Goal: Task Accomplishment & Management: Complete application form

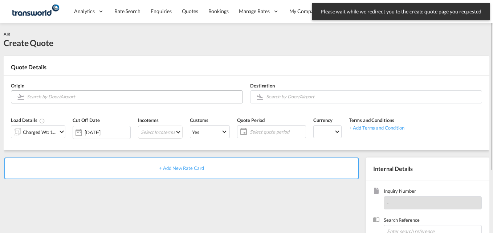
click at [49, 98] on input "Search by Door/Airport" at bounding box center [133, 96] width 212 height 13
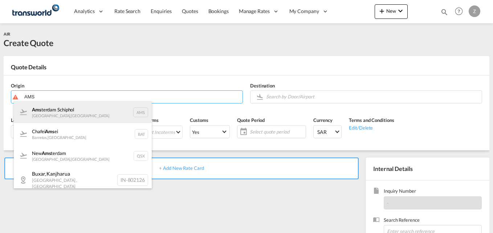
click at [59, 113] on div "Ams terdam Schiphol [GEOGRAPHIC_DATA] , [GEOGRAPHIC_DATA] AMS" at bounding box center [83, 112] width 138 height 22
type input "Amsterdam Schiphol, [GEOGRAPHIC_DATA], AMS"
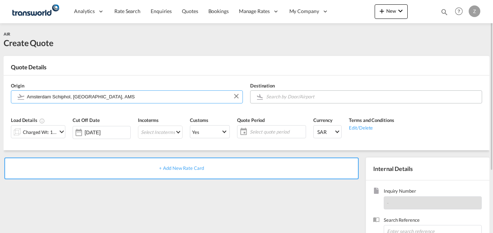
click at [296, 94] on input "Search by Door/Airport" at bounding box center [372, 96] width 212 height 13
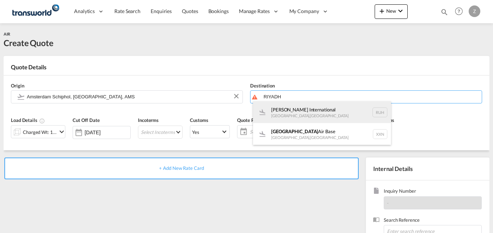
click at [283, 114] on div "[PERSON_NAME] International [GEOGRAPHIC_DATA] , [GEOGRAPHIC_DATA] RUH" at bounding box center [322, 112] width 138 height 22
type input "[PERSON_NAME] International, [GEOGRAPHIC_DATA], RUH"
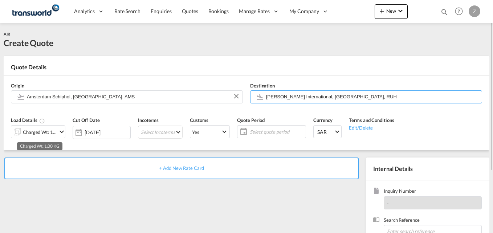
click at [33, 131] on div "Charged Wt: 1.00 KG" at bounding box center [40, 132] width 34 height 10
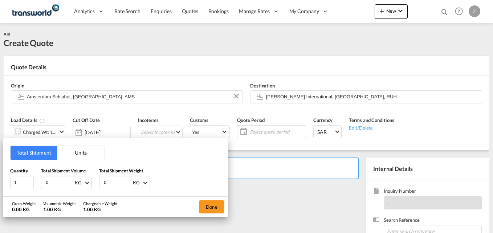
click at [56, 180] on input "0" at bounding box center [59, 182] width 29 height 12
type input "1380"
click at [118, 184] on input "0" at bounding box center [117, 182] width 29 height 12
type input "1380"
click at [221, 211] on button "Done" at bounding box center [211, 206] width 25 height 13
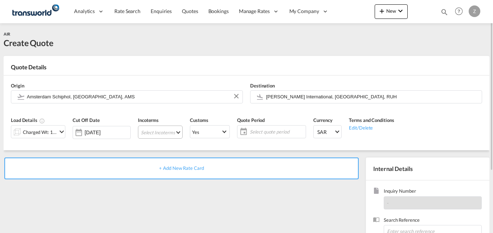
click at [146, 131] on md-select "Select Incoterms EXW - import Ex Works DAP - export Delivered at Place FAS - im…" at bounding box center [160, 132] width 45 height 13
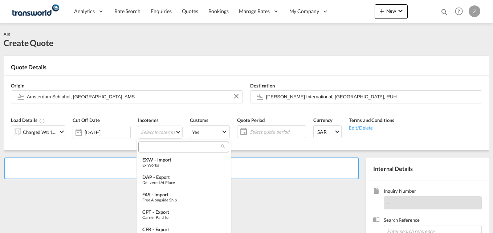
click at [156, 145] on input "search" at bounding box center [180, 147] width 81 height 7
click at [175, 163] on div "Ex Works" at bounding box center [183, 165] width 83 height 5
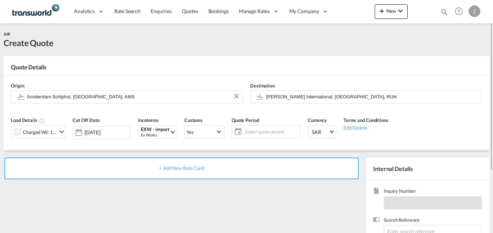
click at [260, 133] on span "Select quote period" at bounding box center [271, 131] width 54 height 7
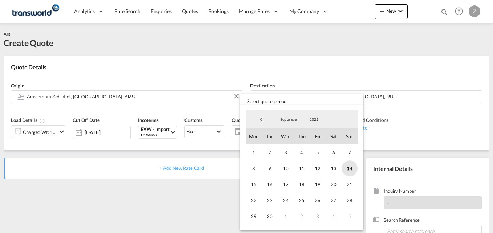
click at [345, 168] on span "14" at bounding box center [349, 168] width 16 height 16
click at [265, 219] on span "30" at bounding box center [270, 216] width 16 height 16
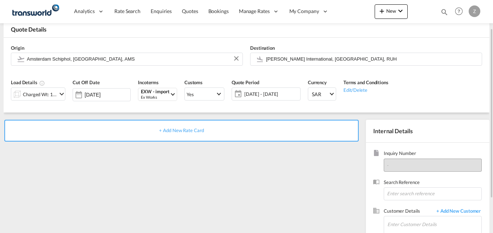
scroll to position [38, 0]
click at [404, 196] on input at bounding box center [432, 193] width 98 height 13
paste input "Full supplier address :"
type input "F"
paste input "TW2808321"
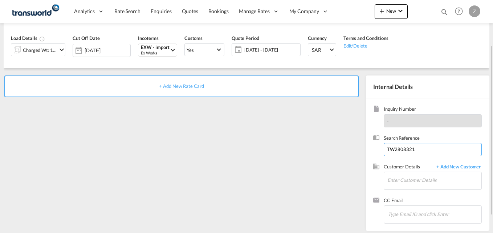
scroll to position [83, 0]
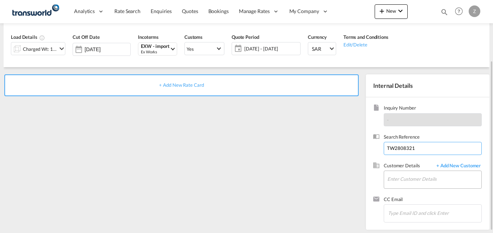
type input "TW2808321"
click at [396, 180] on input "Enter Customer Details" at bounding box center [434, 179] width 94 height 16
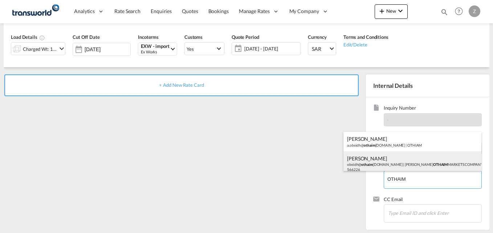
click at [383, 161] on div "[PERSON_NAME] obeidh@ othaim [DOMAIN_NAME] | [PERSON_NAME] MARKETS COMPANY | 56…" at bounding box center [412, 163] width 138 height 25
type input "[PERSON_NAME] AL OTHAIM MARKETS COMPANY, [PERSON_NAME], [EMAIL_ADDRESS][DOMAIN_…"
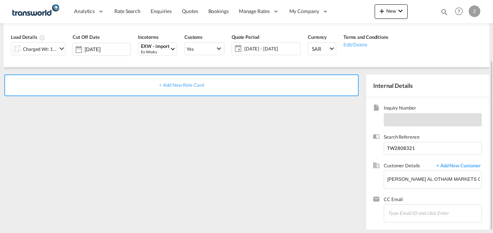
click at [180, 87] on span "+ Add New Rate Card" at bounding box center [181, 85] width 45 height 6
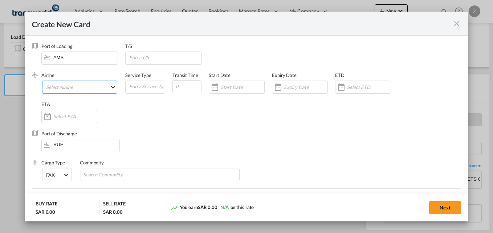
click at [77, 89] on md-select "Select Airline AIR EXPRESS S.A. (1166- / -) CMA CGM Air Cargo (1140-2C / -) DDW…" at bounding box center [79, 87] width 75 height 13
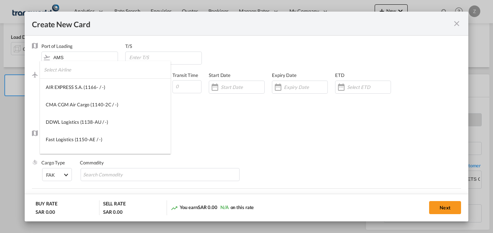
click at [56, 73] on input "search" at bounding box center [107, 69] width 127 height 17
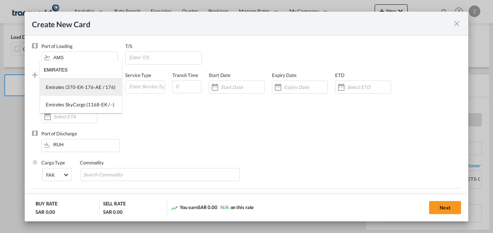
type input "EMIRATES"
click at [73, 87] on div "Emirates (370-EK-176-AE / 176)" at bounding box center [81, 87] width 70 height 7
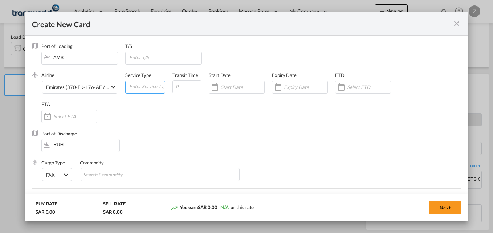
click at [136, 91] on input "Create New Card ..." at bounding box center [146, 86] width 36 height 11
type input "AIR"
click at [184, 89] on input "Create New Card ..." at bounding box center [186, 86] width 29 height 13
type input "5"
click at [225, 89] on input "Create New Card ..." at bounding box center [243, 87] width 44 height 6
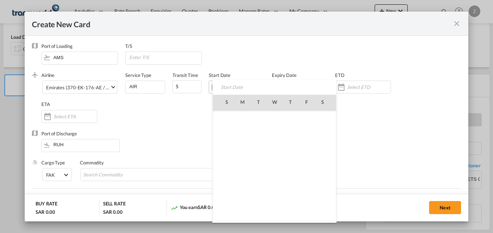
scroll to position [168036, 0]
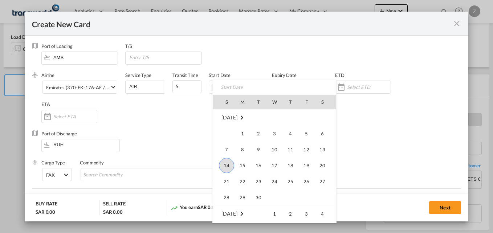
click at [228, 160] on span "14" at bounding box center [226, 165] width 15 height 15
type input "[DATE]"
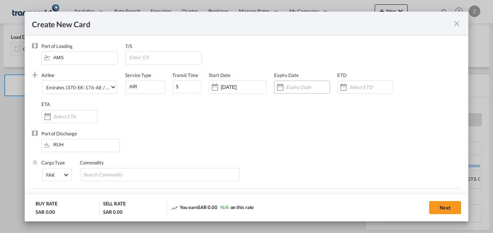
click at [289, 88] on input "Create New Card ..." at bounding box center [308, 87] width 44 height 6
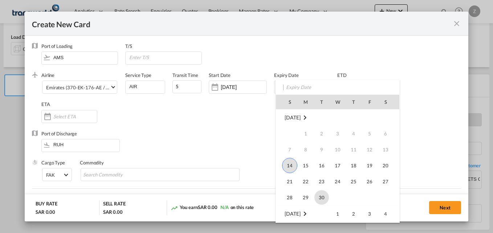
click at [322, 194] on span "30" at bounding box center [321, 197] width 15 height 15
type input "[DATE]"
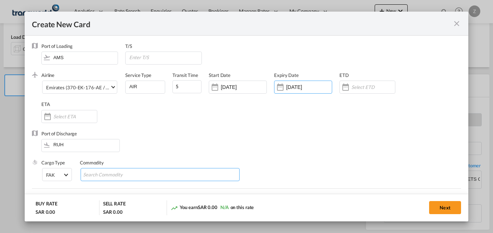
click at [109, 172] on input "Search Commodity" at bounding box center [116, 175] width 66 height 12
type input "GC"
click at [233, 120] on div "Airline Emirates (370-EK-176-AE / 176) (- / -) Service Type AIR Transit Time 5 …" at bounding box center [250, 101] width 419 height 58
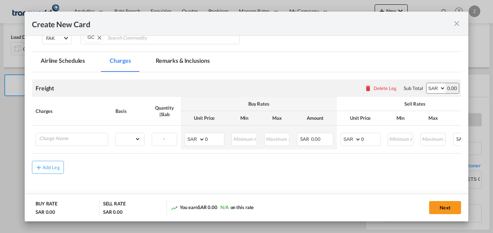
scroll to position [137, 0]
click at [53, 141] on input "Charge Name" at bounding box center [73, 138] width 69 height 11
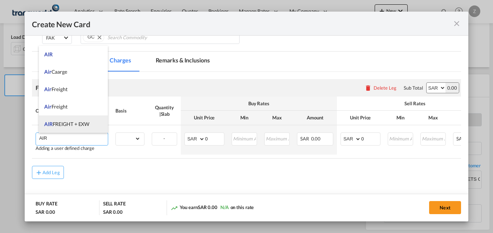
click at [73, 122] on span "AIR FREIGHT + EXW" at bounding box center [66, 124] width 45 height 6
type input "AIR FREIGHT + EXW"
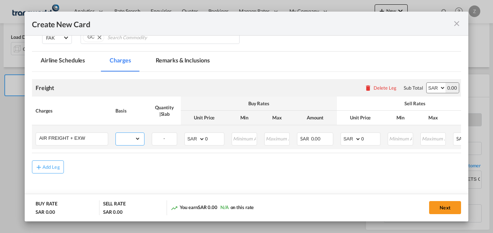
click at [132, 138] on select "gross_weight volumetric_weight per_shipment per_bl per_km % on air freight per_…" at bounding box center [128, 139] width 25 height 12
select select "per_kg"
click at [116, 133] on select "gross_weight volumetric_weight per_shipment per_bl per_km % on air freight per_…" at bounding box center [128, 139] width 25 height 12
click at [429, 87] on select "AED AFN ALL AMD ANG AOA ARS AUD AWG AZN BAM BBD BDT BGN BHD BIF BMD BND BOB BRL…" at bounding box center [435, 88] width 19 height 10
select select "string:USD"
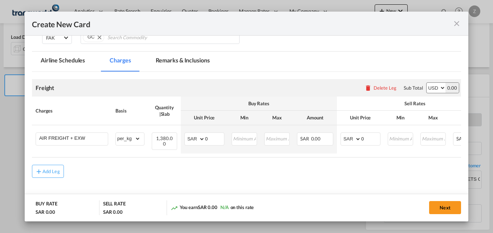
click at [426, 83] on select "AED AFN ALL AMD ANG AOA ARS AUD AWG AZN BAM BBD BDT BGN BHD BIF BMD BND BOB BRL…" at bounding box center [435, 88] width 19 height 10
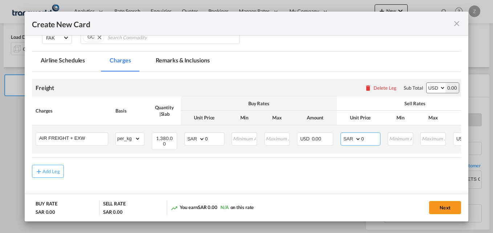
click at [345, 137] on select "AED AFN ALL AMD ANG AOA ARS AUD AWG AZN BAM BBD BDT BGN BHD BIF BMD BND BOB BRL…" at bounding box center [351, 139] width 19 height 10
select select "string:USD"
click at [342, 134] on select "AED AFN ALL AMD ANG AOA ARS AUD AWG AZN BAM BBD BDT BGN BHD BIF BMD BND BOB BRL…" at bounding box center [351, 139] width 19 height 10
click at [366, 139] on input "0" at bounding box center [370, 138] width 19 height 11
type input "2.60"
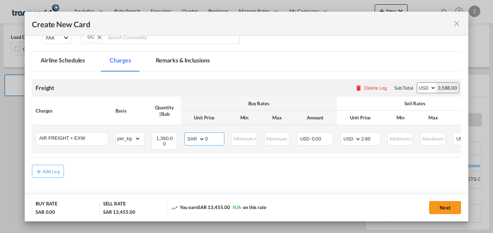
click at [189, 140] on select "AED AFN ALL AMD ANG AOA ARS AUD AWG AZN BAM BBD BDT BGN BHD BIF BMD BND BOB BRL…" at bounding box center [195, 139] width 19 height 10
click at [196, 139] on select "AED AFN ALL AMD ANG AOA ARS AUD AWG AZN BAM BBD BDT BGN BHD BIF BMD BND BOB BRL…" at bounding box center [195, 139] width 19 height 10
select select "string:EUR"
click at [217, 141] on input "0" at bounding box center [214, 138] width 19 height 11
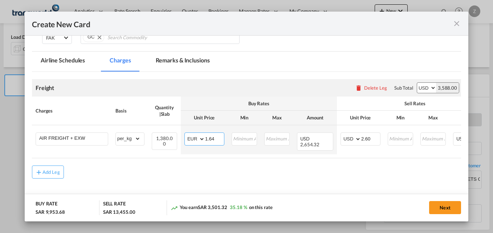
type input "1.64"
click at [310, 176] on md-content "Freight Please enter leg name Leg Name Already Exists Delete Leg Sub Total AED …" at bounding box center [246, 140] width 429 height 136
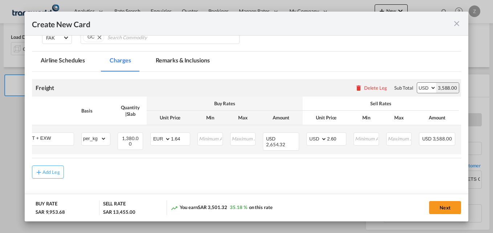
scroll to position [0, 91]
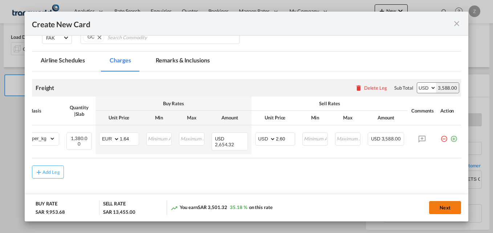
click at [443, 207] on button "Next" at bounding box center [445, 207] width 32 height 13
type input "2.6"
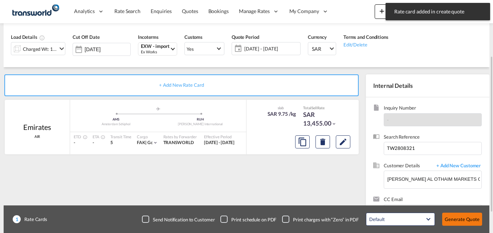
click at [457, 218] on button "Generate Quote" at bounding box center [462, 219] width 40 height 13
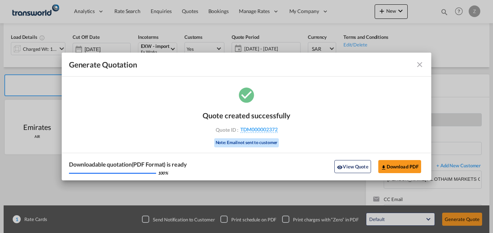
click at [418, 65] on md-icon "icon-close fg-AAA8AD cursor m-0" at bounding box center [419, 64] width 9 height 9
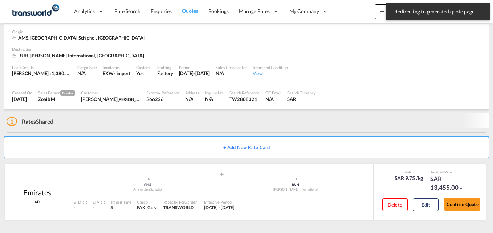
scroll to position [32, 0]
click at [455, 207] on button "Confirm Quote" at bounding box center [462, 204] width 36 height 13
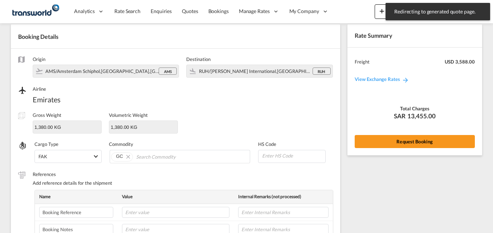
scroll to position [256, 0]
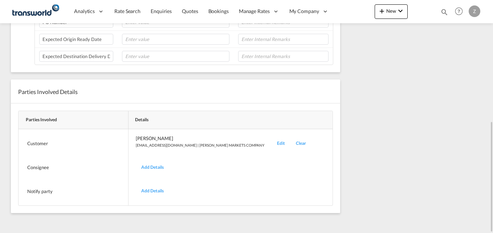
click at [279, 141] on div "Edit" at bounding box center [280, 143] width 19 height 17
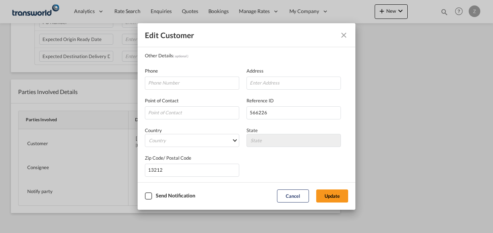
scroll to position [72, 0]
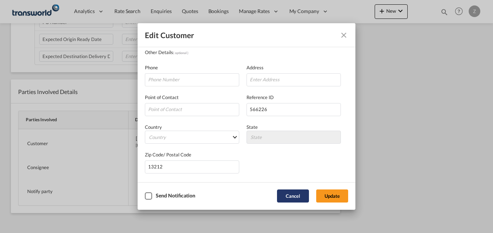
click at [289, 196] on button "Cancel" at bounding box center [293, 195] width 32 height 13
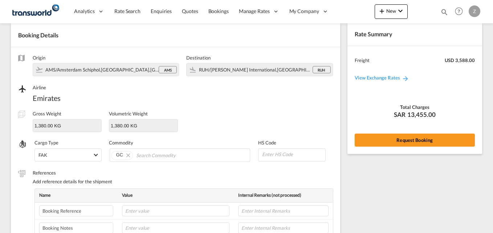
scroll to position [0, 0]
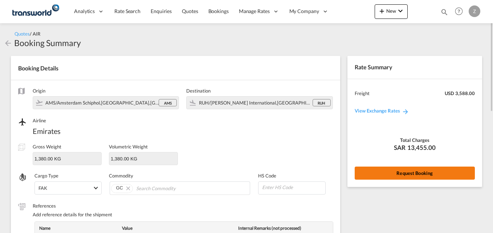
click at [408, 171] on button "Request Booking" at bounding box center [414, 173] width 120 height 13
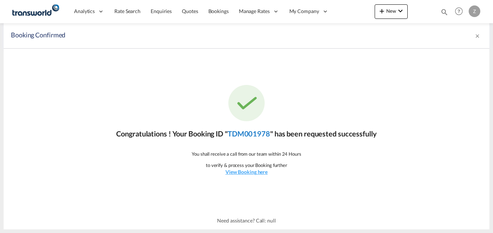
click at [243, 133] on link "TDM001978" at bounding box center [248, 133] width 42 height 9
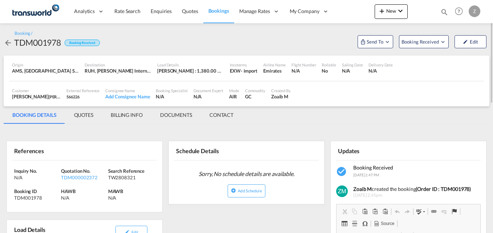
click at [216, 116] on md-tab-item "CONTACT" at bounding box center [221, 114] width 41 height 17
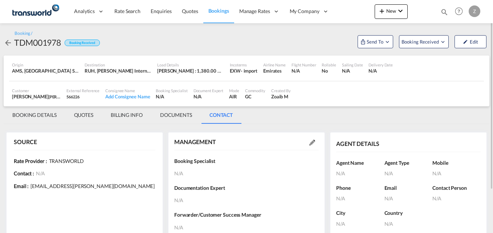
click at [311, 142] on md-icon at bounding box center [312, 143] width 6 height 6
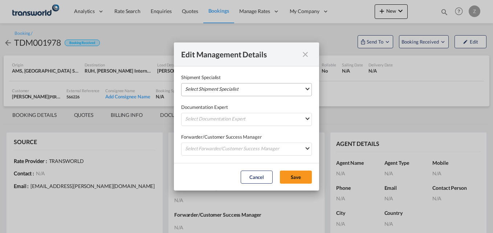
click at [204, 88] on md-select "Select Shipment Specialist [PERSON_NAME] W [PERSON_NAME][EMAIL_ADDRESS][PERSON_…" at bounding box center [246, 89] width 131 height 13
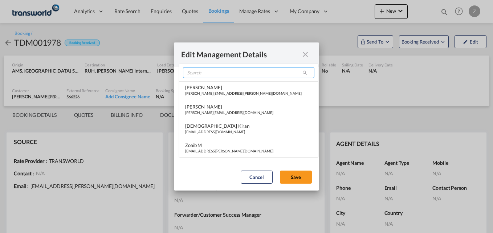
click at [198, 77] on input "search" at bounding box center [248, 72] width 131 height 11
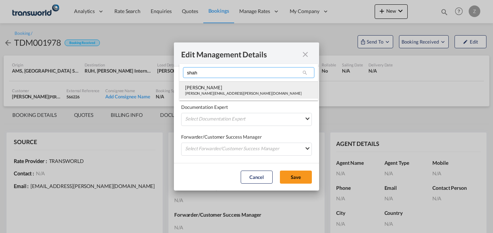
type input "shah"
click at [208, 87] on div "[PERSON_NAME]" at bounding box center [243, 87] width 116 height 7
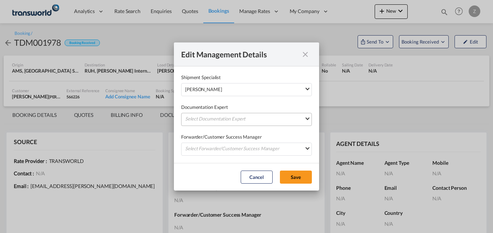
click at [208, 115] on md-select "Select Documentation Expert [PERSON_NAME] W [PERSON_NAME][EMAIL_ADDRESS][PERSON…" at bounding box center [246, 119] width 131 height 13
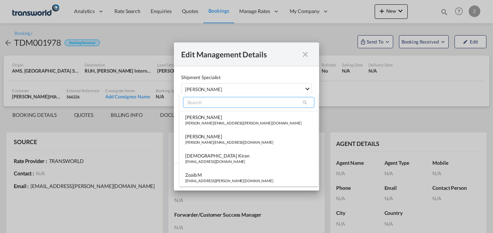
click at [198, 100] on input "search" at bounding box center [248, 102] width 131 height 11
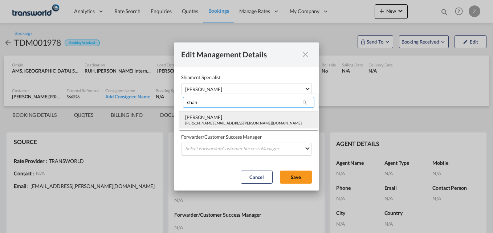
type input "shah"
click at [206, 124] on div "[PERSON_NAME][EMAIL_ADDRESS][PERSON_NAME][DOMAIN_NAME]" at bounding box center [243, 122] width 116 height 5
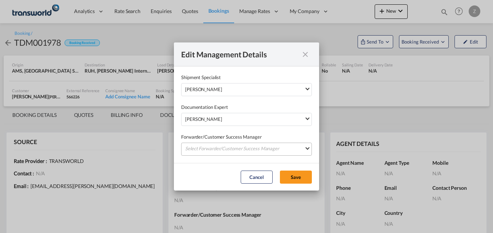
click at [210, 146] on md-select "Select Forwarder/Customer Success Manager [PERSON_NAME] [PERSON_NAME][EMAIL_ADD…" at bounding box center [246, 149] width 131 height 13
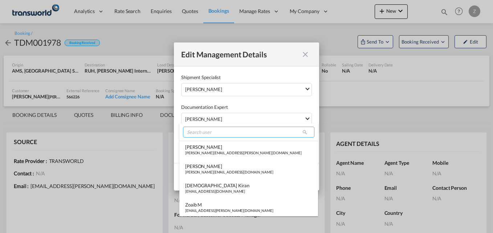
click at [206, 132] on input "search" at bounding box center [248, 132] width 131 height 11
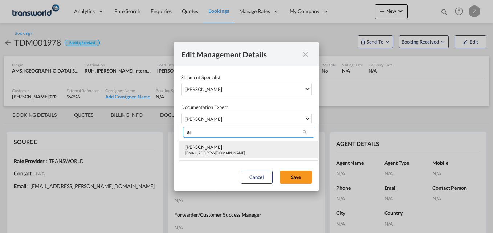
type input "ali"
click at [206, 150] on div "[EMAIL_ADDRESS][DOMAIN_NAME]" at bounding box center [215, 152] width 60 height 5
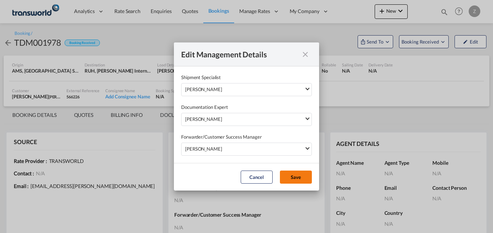
click at [306, 179] on button "Save" at bounding box center [296, 176] width 32 height 13
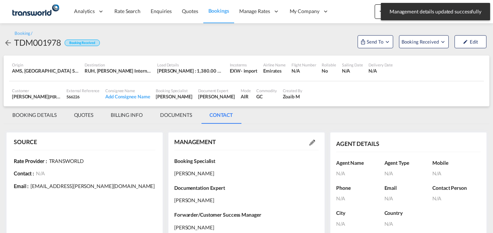
click at [26, 115] on md-tab-item "BOOKING DETAILS" at bounding box center [35, 114] width 62 height 17
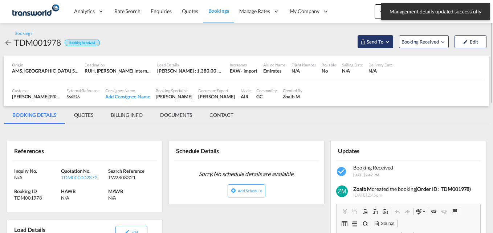
click at [371, 45] on span "Send To" at bounding box center [375, 41] width 18 height 7
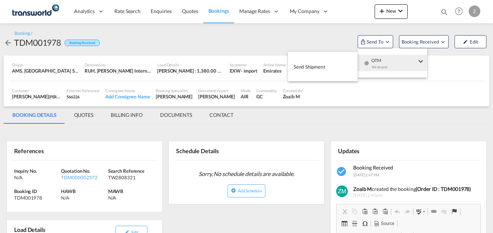
click at [324, 69] on span "Send Shipment" at bounding box center [309, 67] width 32 height 12
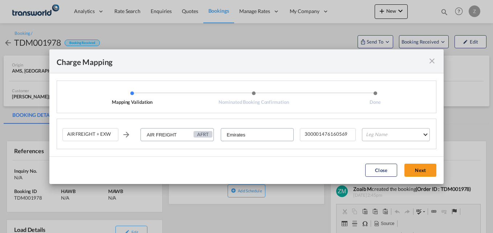
click at [385, 136] on md-select "Leg Name HANDLING ORIGIN HANDLING DESTINATION OTHERS TL PICK UP CUSTOMS ORIGIN …" at bounding box center [396, 134] width 68 height 13
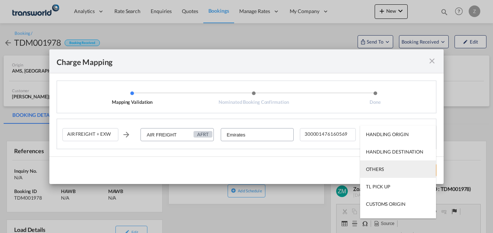
click at [381, 168] on div "OTHERS" at bounding box center [375, 169] width 18 height 7
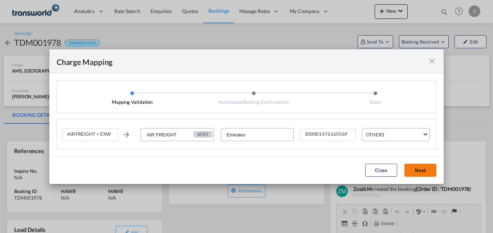
click at [423, 170] on button "Next" at bounding box center [420, 170] width 32 height 13
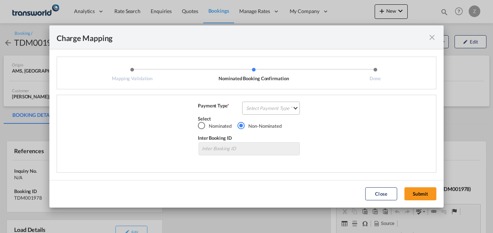
click at [286, 111] on md-select "Select Payment Type COLLECT PREPAID" at bounding box center [271, 108] width 58 height 13
click at [265, 110] on div "COLLECT" at bounding box center [257, 108] width 21 height 7
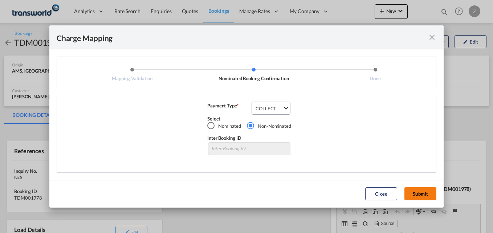
click at [427, 193] on button "Submit" at bounding box center [420, 193] width 32 height 13
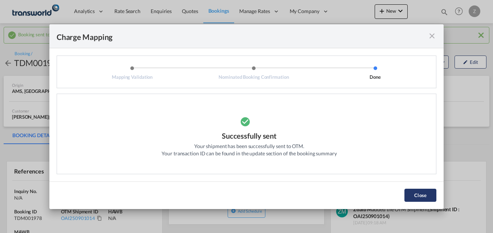
click at [421, 198] on button "Close" at bounding box center [420, 195] width 32 height 13
